Goal: Transaction & Acquisition: Purchase product/service

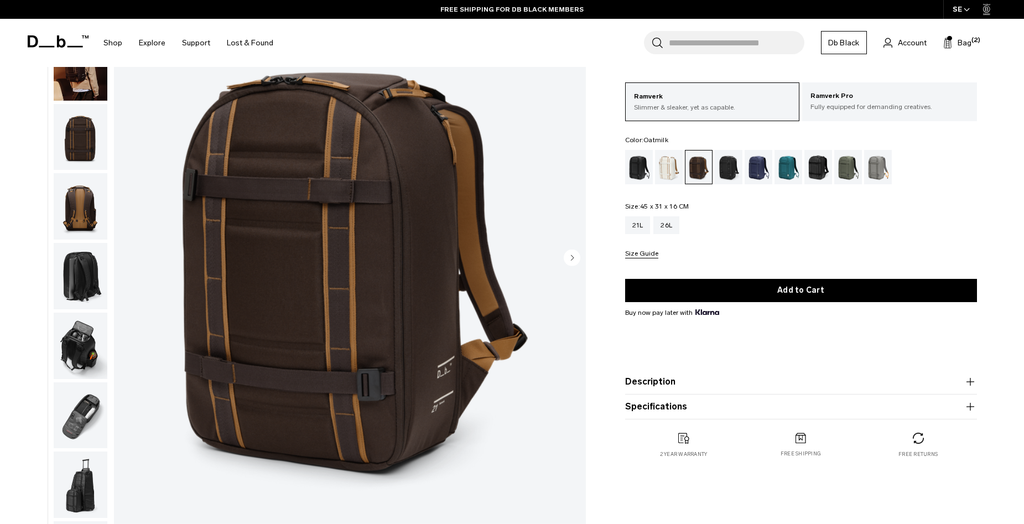
click at [662, 165] on div "Oatmilk" at bounding box center [669, 167] width 28 height 34
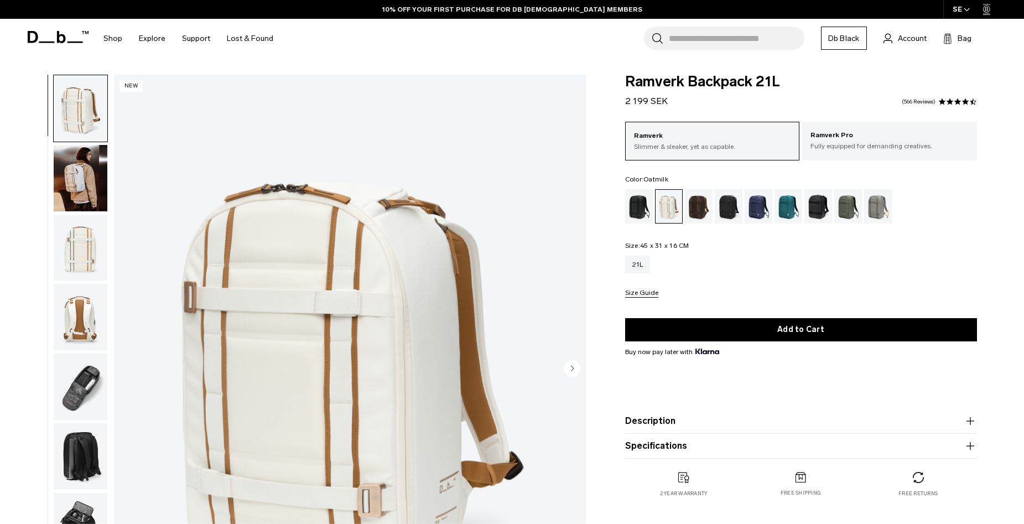
click at [85, 190] on img "button" at bounding box center [81, 178] width 54 height 66
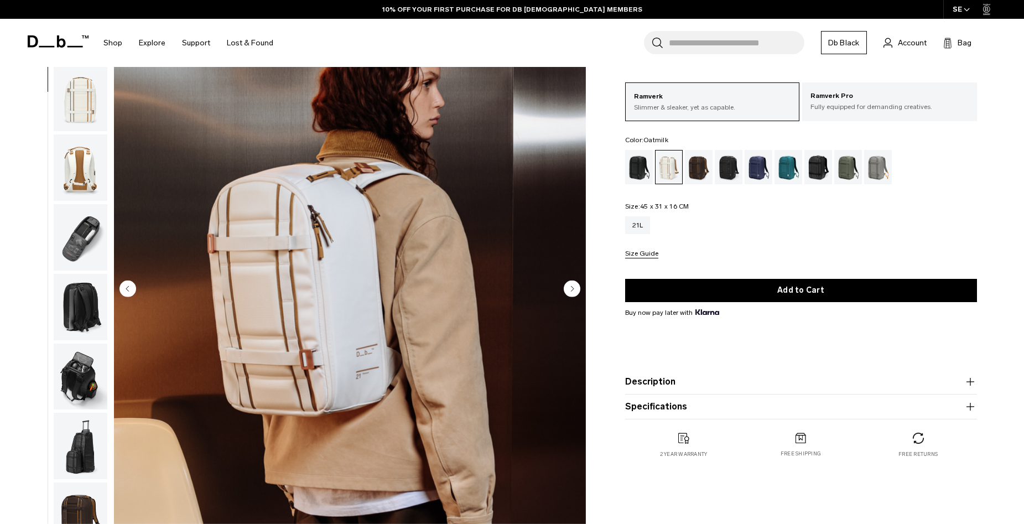
scroll to position [111, 0]
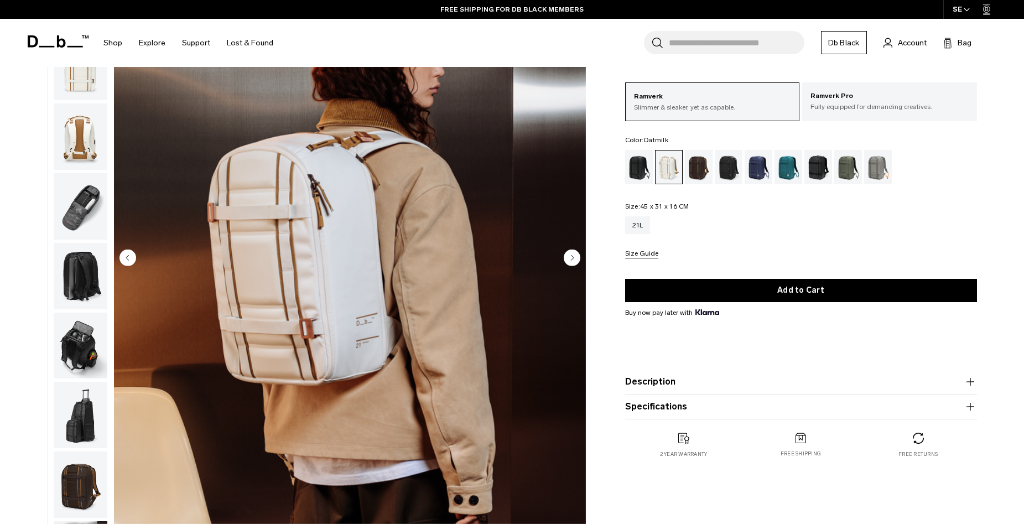
click at [94, 83] on img "button" at bounding box center [81, 67] width 54 height 66
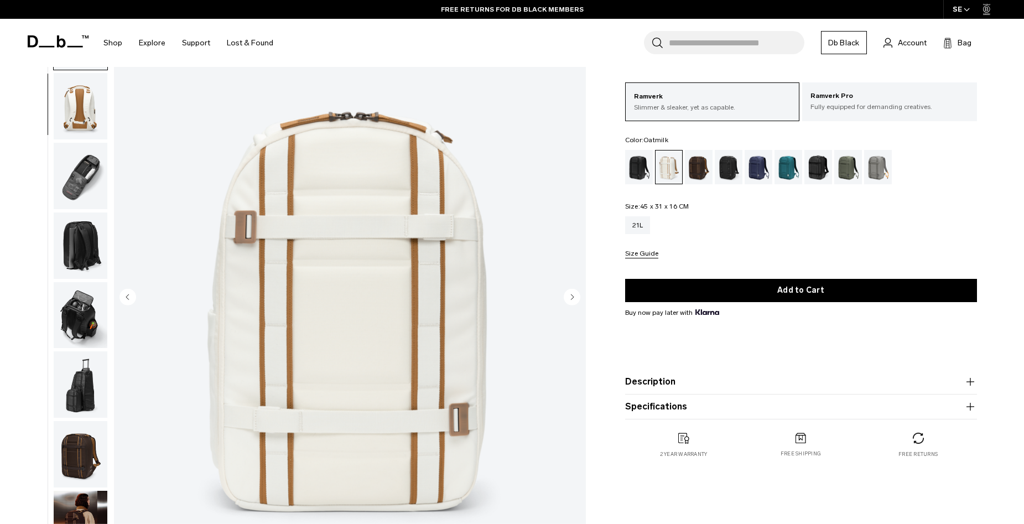
scroll to position [0, 0]
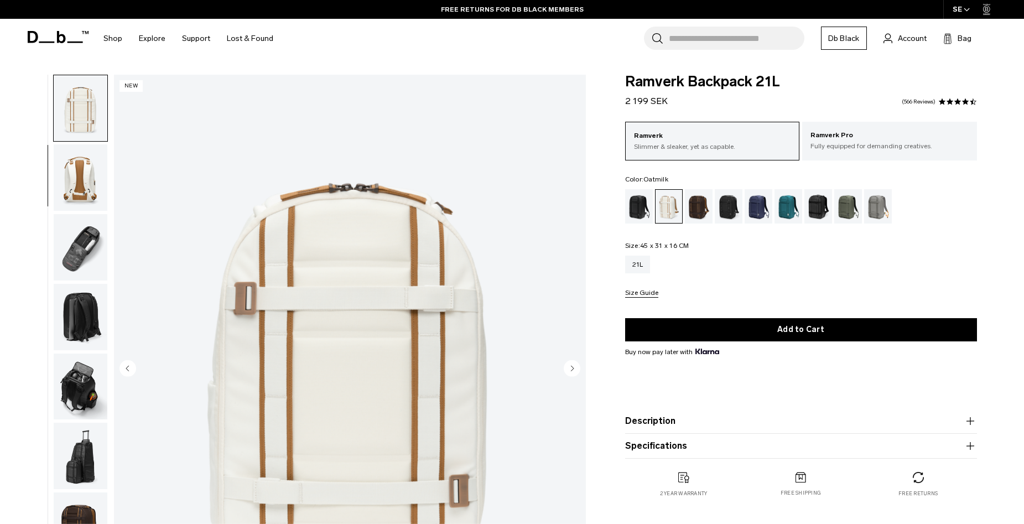
click at [71, 173] on img "button" at bounding box center [81, 177] width 54 height 66
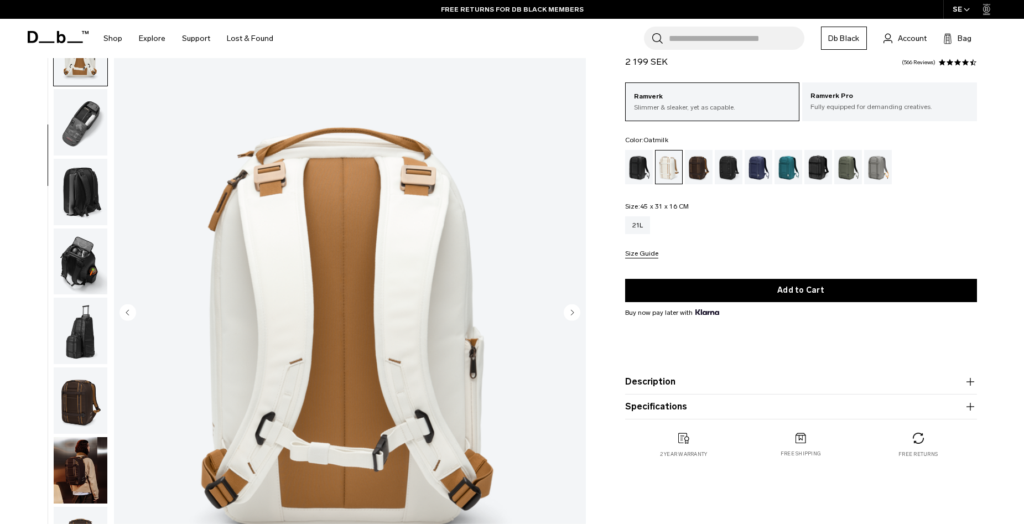
scroll to position [111, 0]
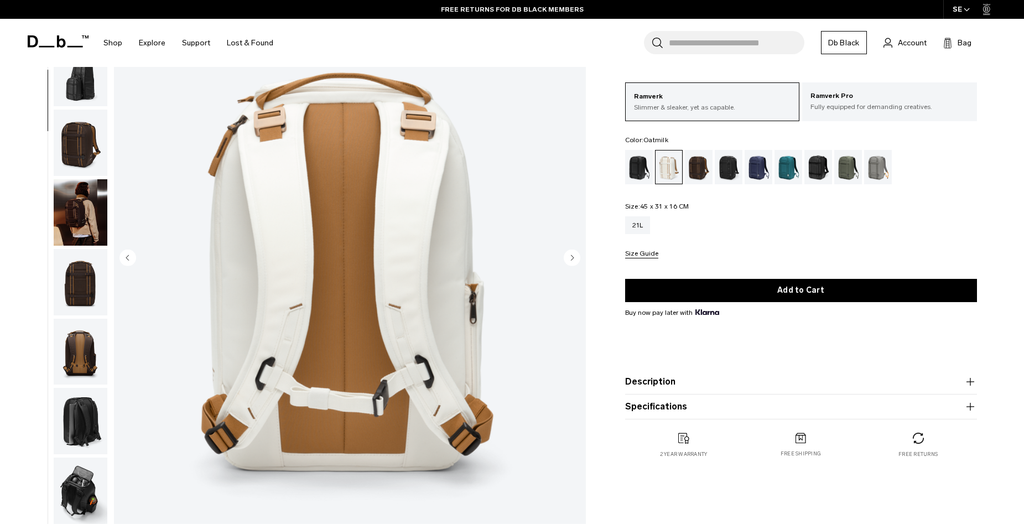
click at [85, 279] on img "button" at bounding box center [81, 282] width 54 height 66
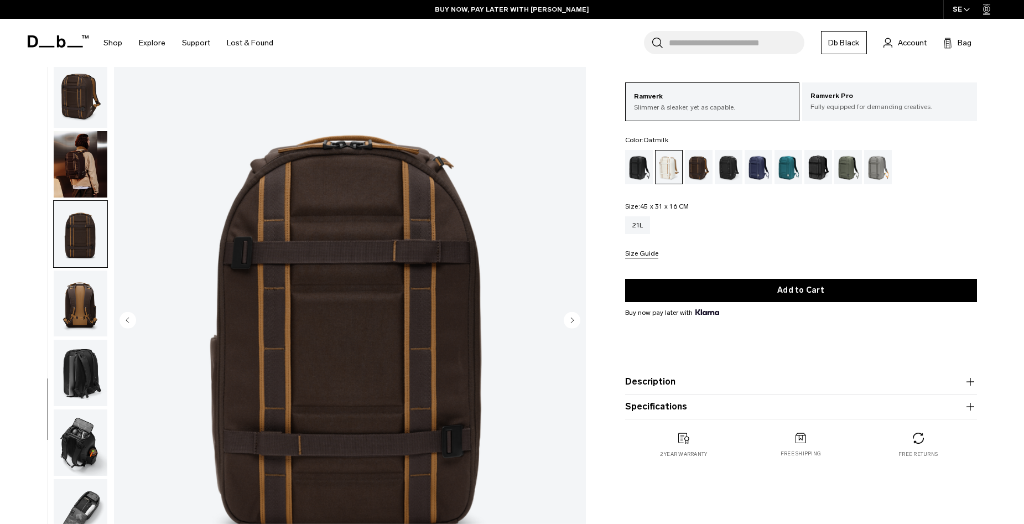
scroll to position [0, 0]
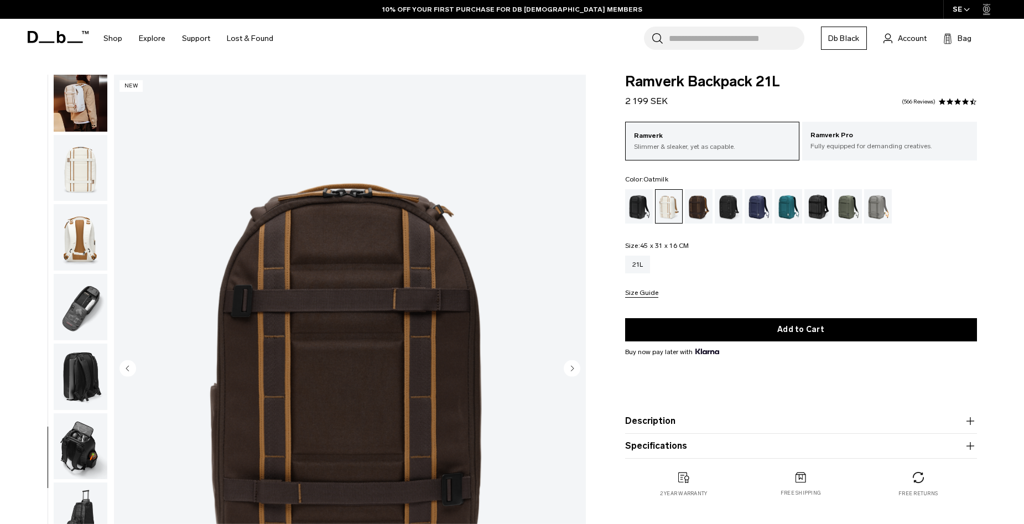
click at [79, 103] on img "button" at bounding box center [81, 98] width 54 height 66
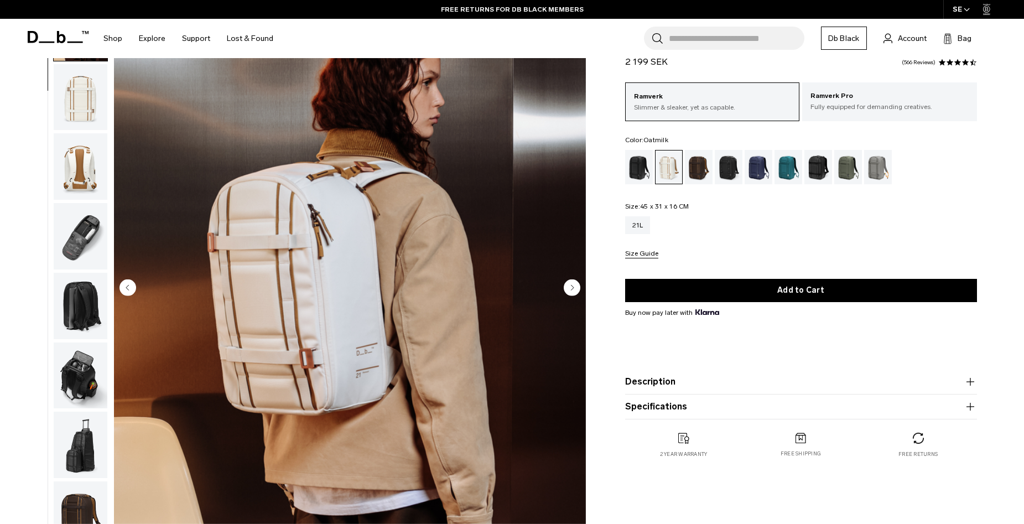
scroll to position [111, 0]
